Goal: Obtain resource: Download file/media

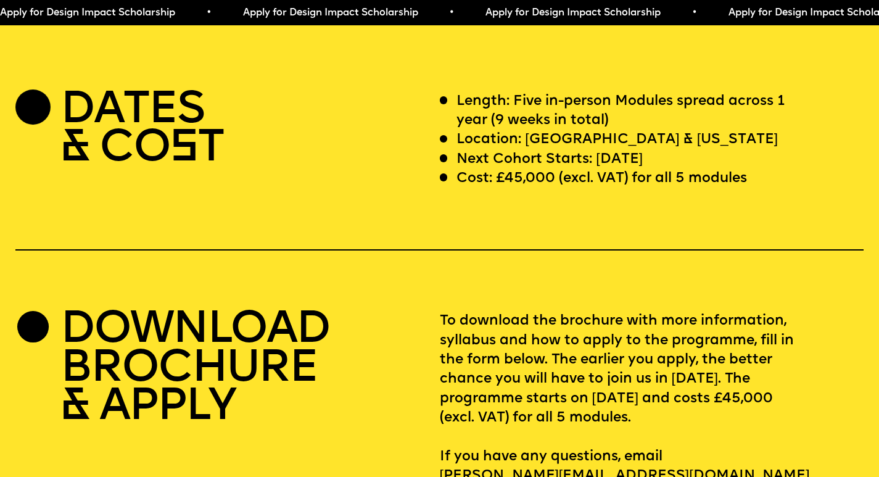
scroll to position [3569, 0]
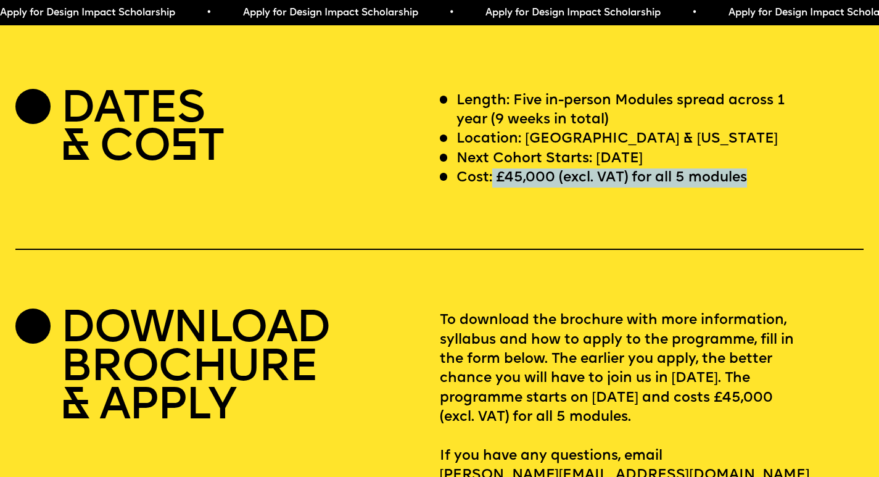
drag, startPoint x: 491, startPoint y: 216, endPoint x: 753, endPoint y: 218, distance: 261.5
click at [753, 187] on div "Cost: £45,000 (excl. VAT) for all 5 modules" at bounding box center [625, 177] width 371 height 19
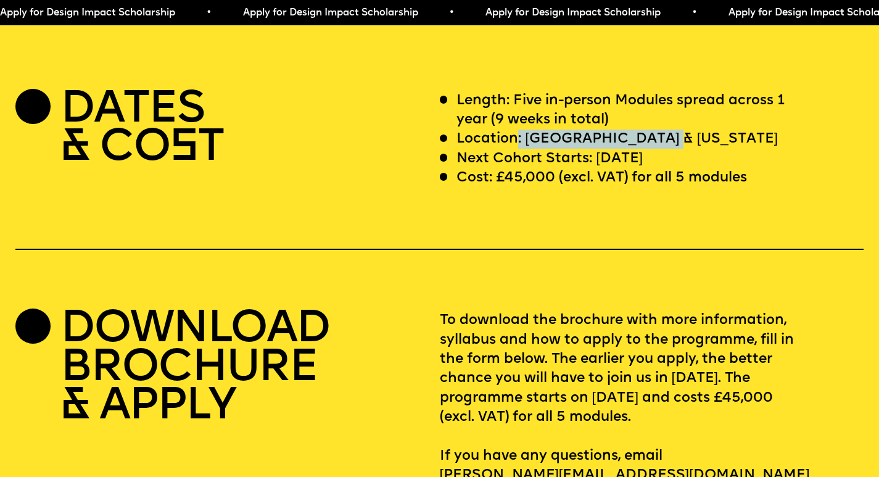
drag, startPoint x: 516, startPoint y: 173, endPoint x: 655, endPoint y: 180, distance: 139.5
click at [655, 149] on p "Location: [GEOGRAPHIC_DATA] & [US_STATE]" at bounding box center [616, 138] width 321 height 19
drag, startPoint x: 590, startPoint y: 199, endPoint x: 689, endPoint y: 201, distance: 98.7
click at [689, 168] on div "Next Cohort Starts: [DATE]" at bounding box center [625, 158] width 371 height 19
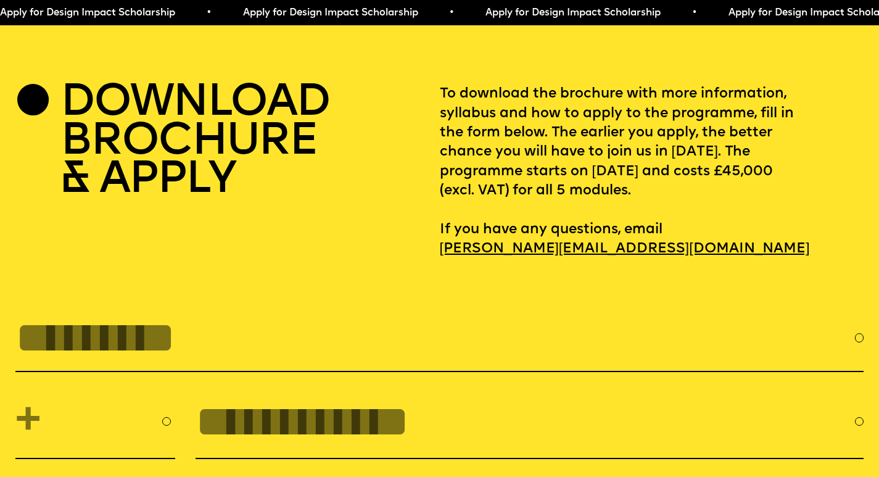
scroll to position [3834, 0]
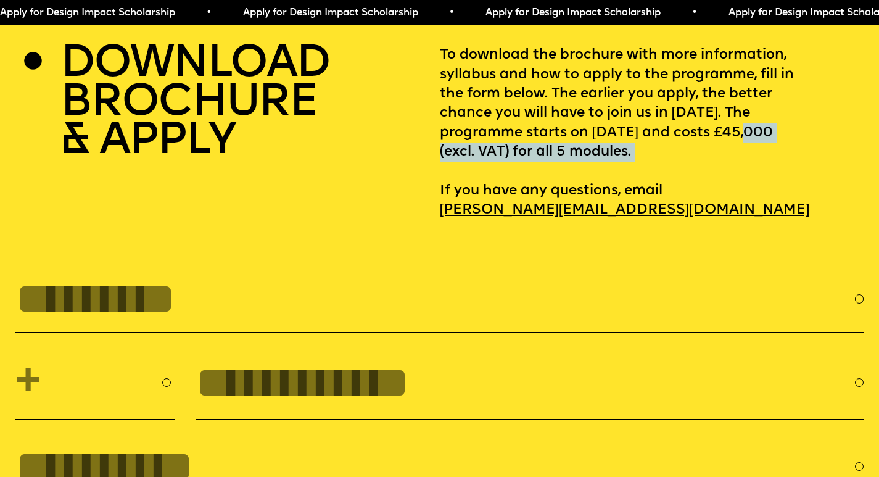
drag, startPoint x: 443, startPoint y: 193, endPoint x: 572, endPoint y: 207, distance: 129.7
click at [572, 207] on p "To download the brochure with more information, syllabus and how to apply to th…" at bounding box center [652, 133] width 424 height 174
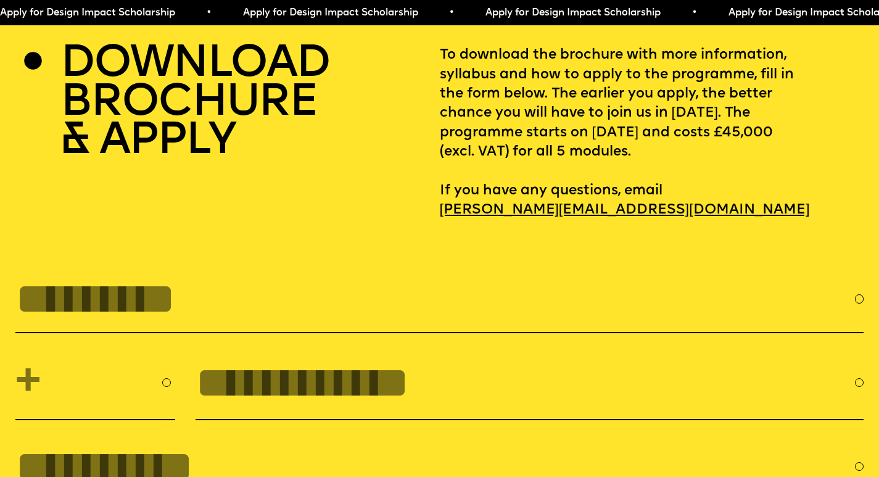
scroll to position [4112, 0]
